Goal: Transaction & Acquisition: Purchase product/service

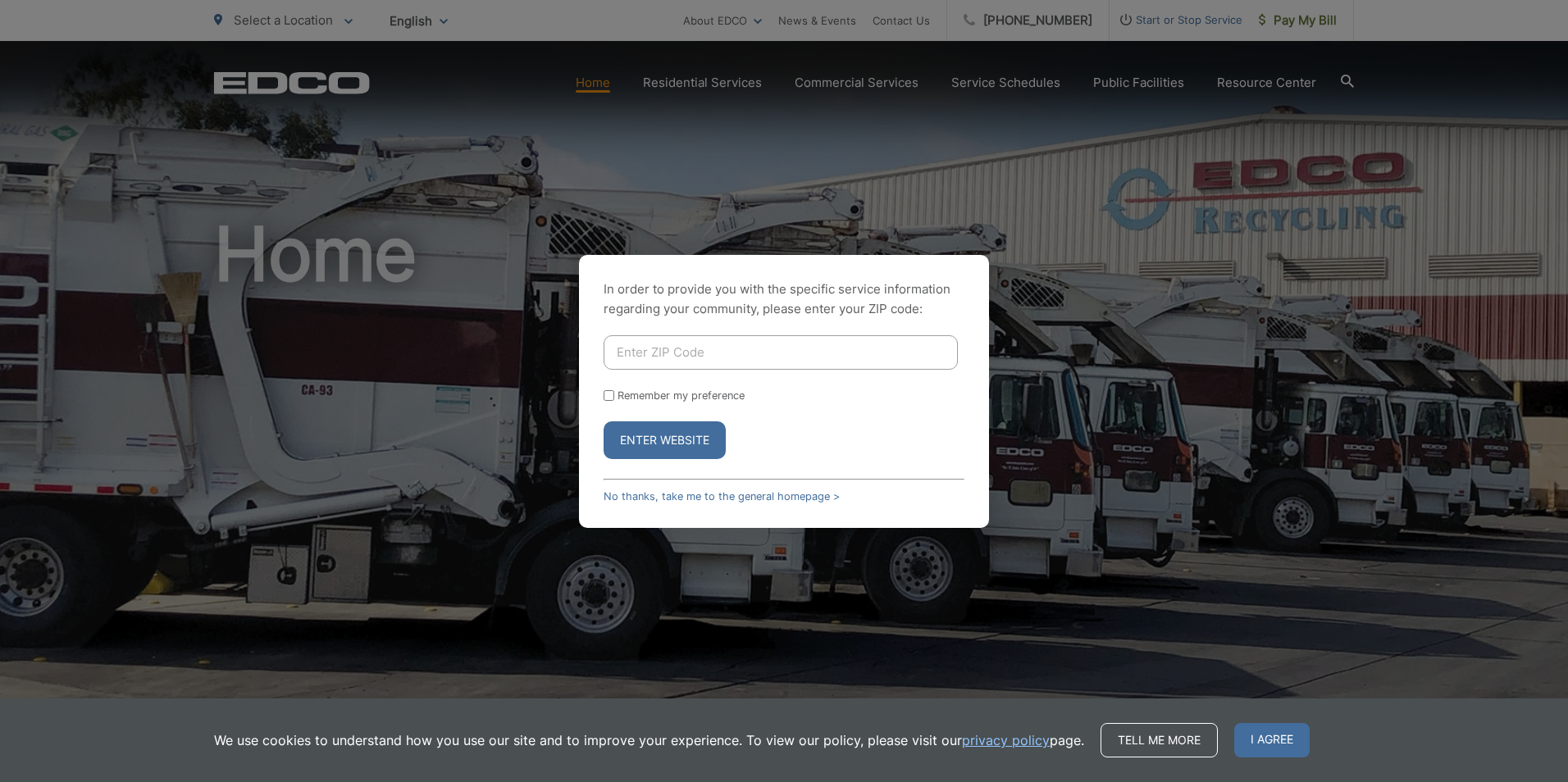
click at [708, 349] on input "Enter ZIP Code" at bounding box center [780, 352] width 354 height 34
type input "92078"
click at [605, 395] on input "Remember my preference" at bounding box center [609, 396] width 11 height 11
checkbox input "true"
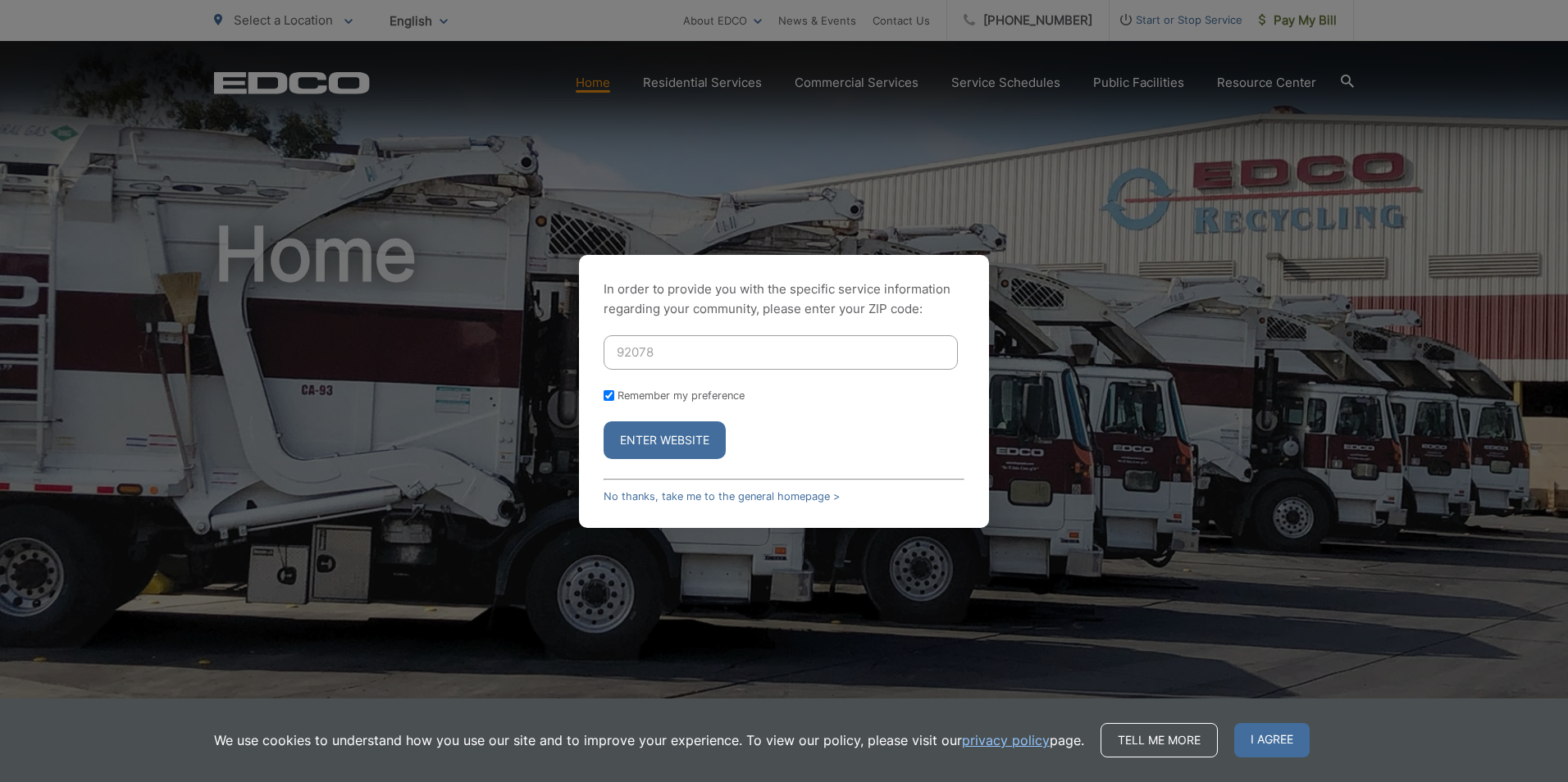
click at [640, 431] on button "Enter Website" at bounding box center [665, 440] width 122 height 38
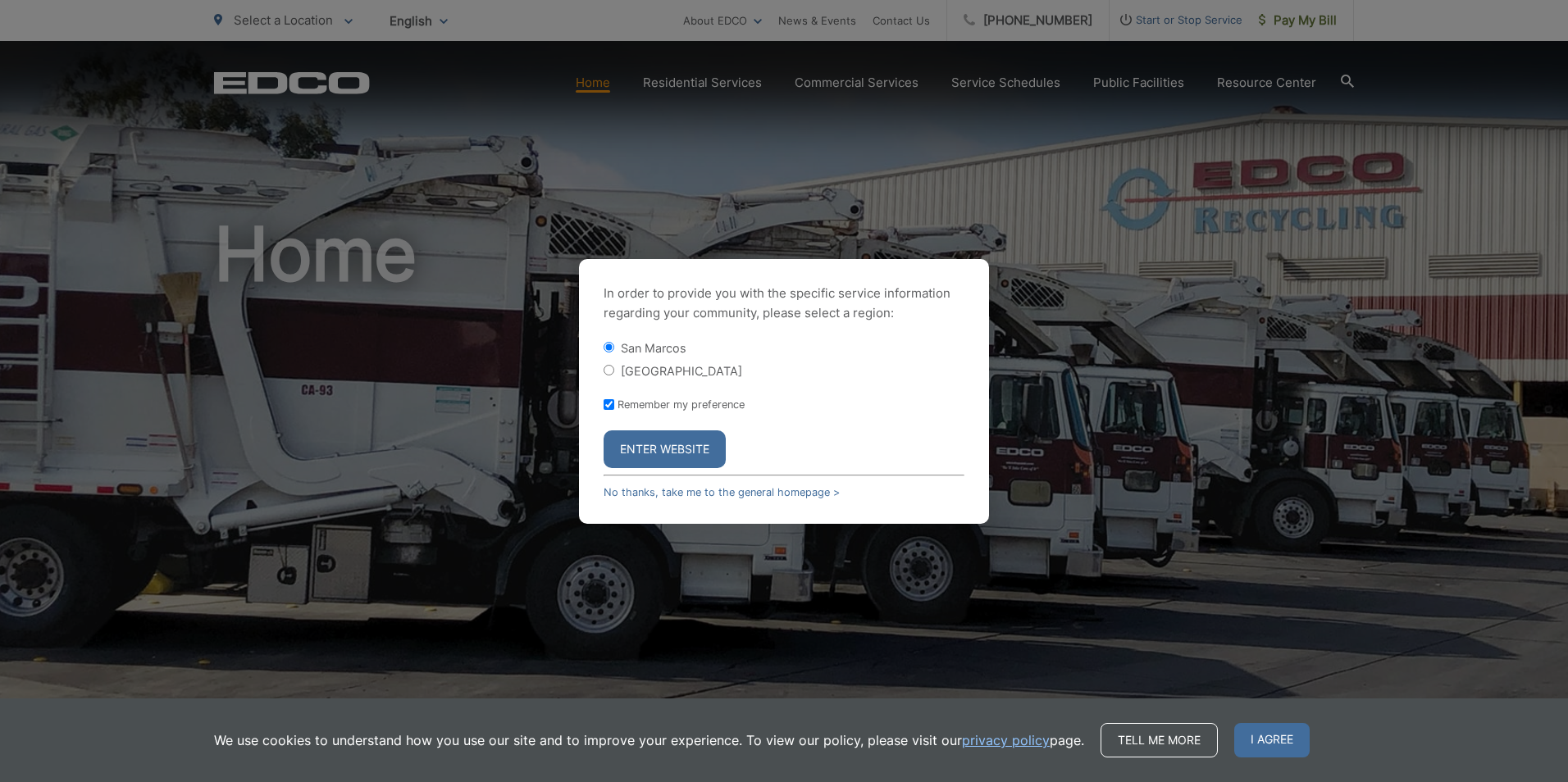
click at [658, 448] on button "Enter Website" at bounding box center [665, 449] width 122 height 38
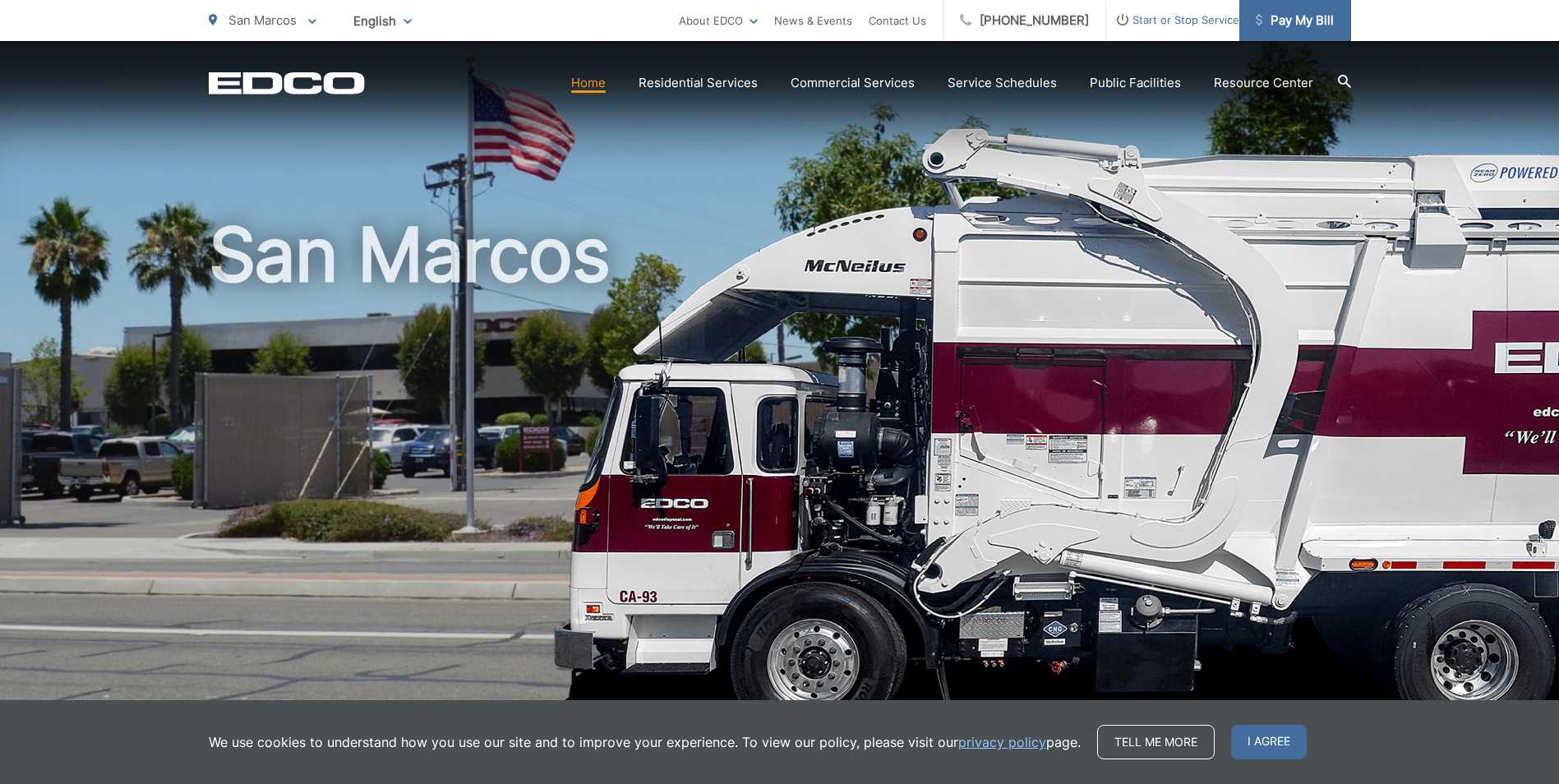
click at [1307, 21] on span "Pay My Bill" at bounding box center [1294, 21] width 78 height 20
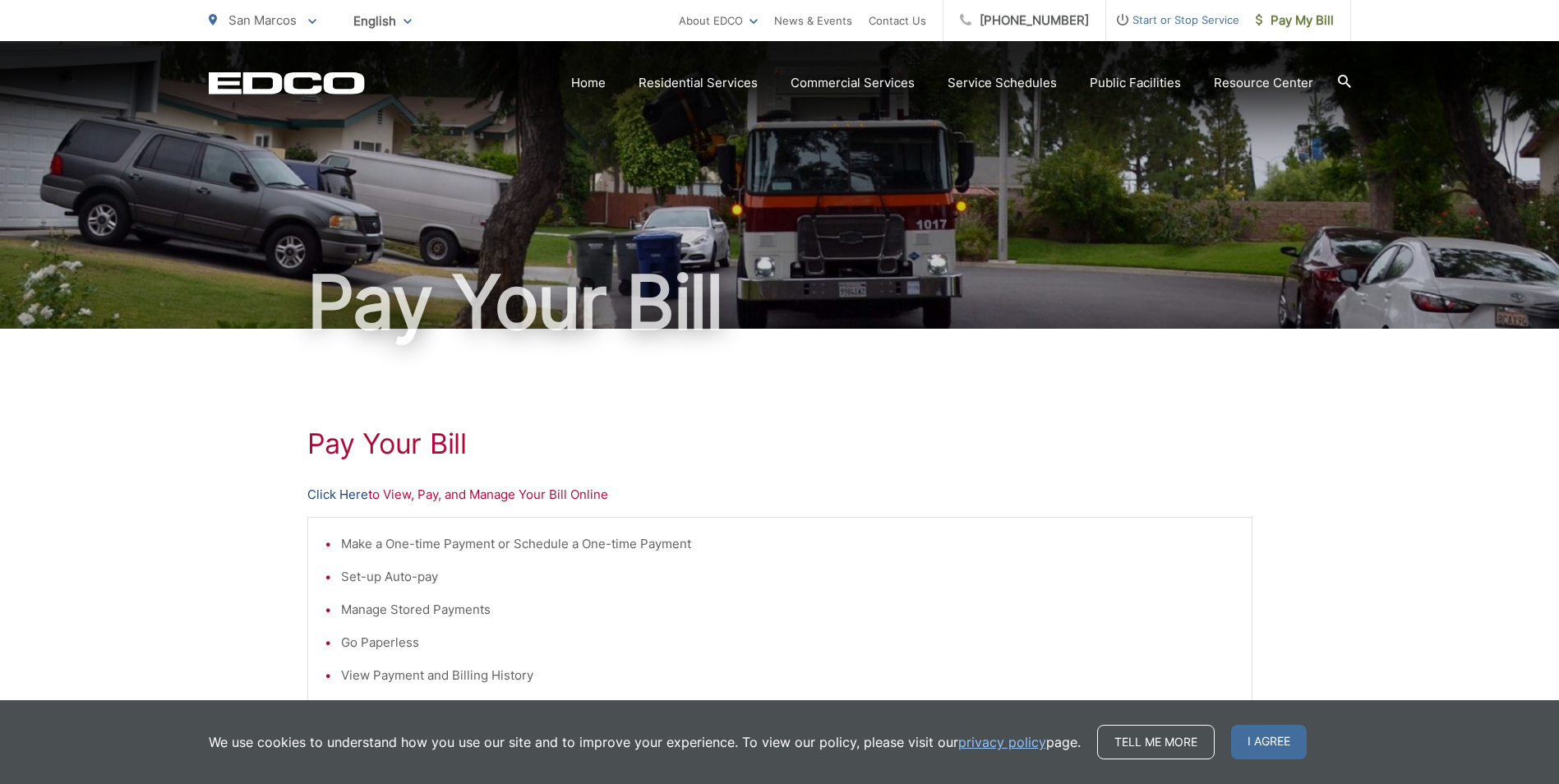
click at [342, 498] on link "Click Here" at bounding box center [338, 495] width 61 height 20
